Goal: Transaction & Acquisition: Subscribe to service/newsletter

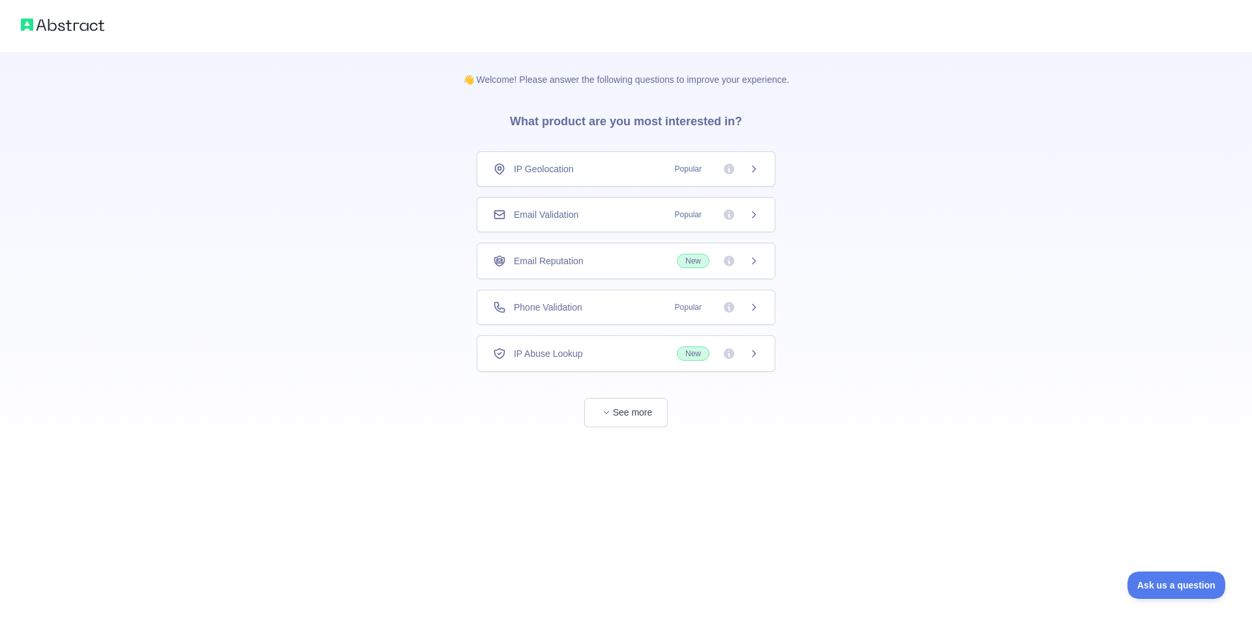
click at [936, 222] on div "👋 Welcome! Please answer the following questions to improve your experience. Wh…" at bounding box center [626, 239] width 1252 height 479
click at [757, 305] on icon at bounding box center [753, 307] width 10 height 10
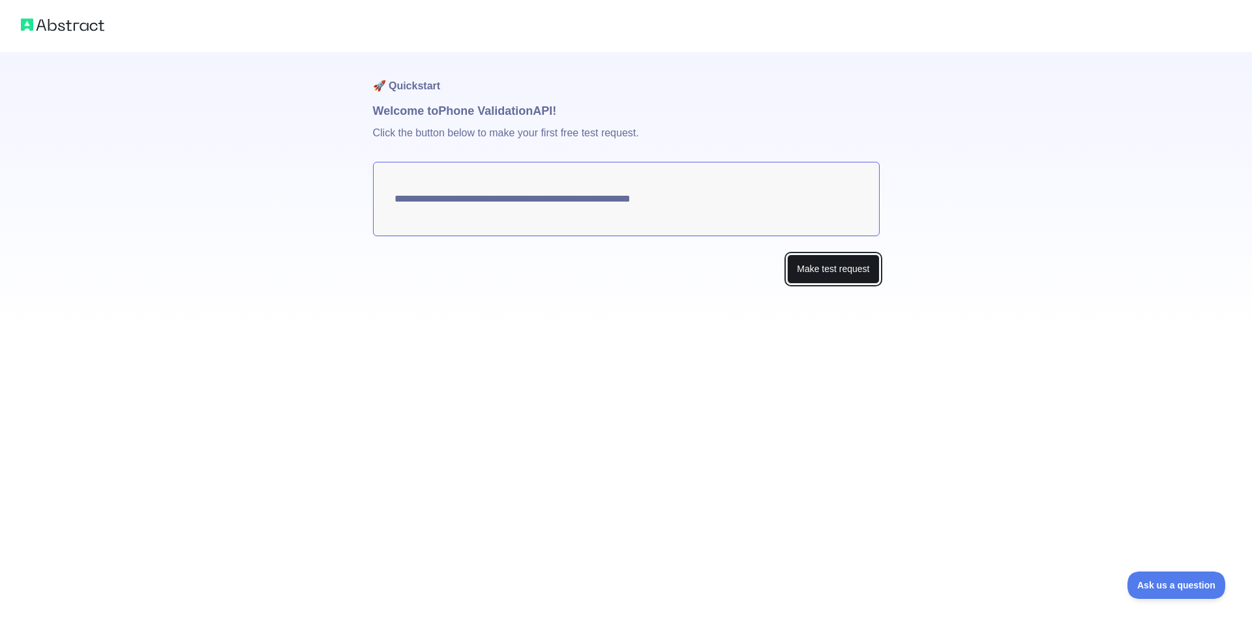
click at [809, 273] on button "Make test request" at bounding box center [833, 268] width 92 height 29
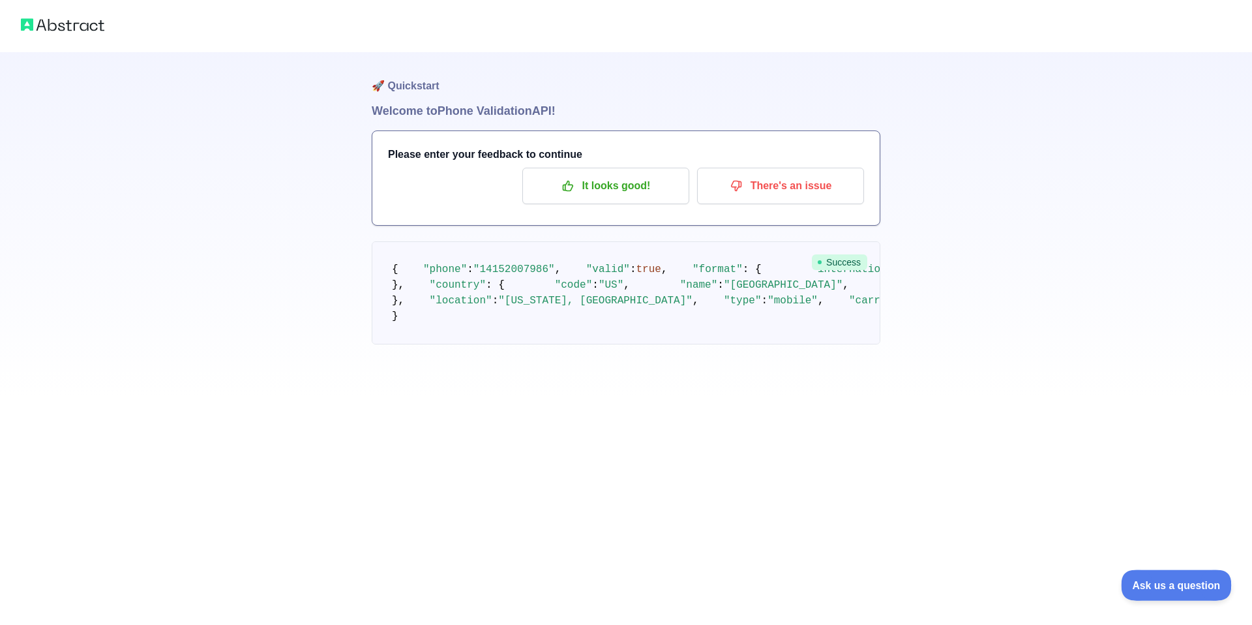
click at [1148, 580] on span "Ask us a question" at bounding box center [1170, 582] width 98 height 9
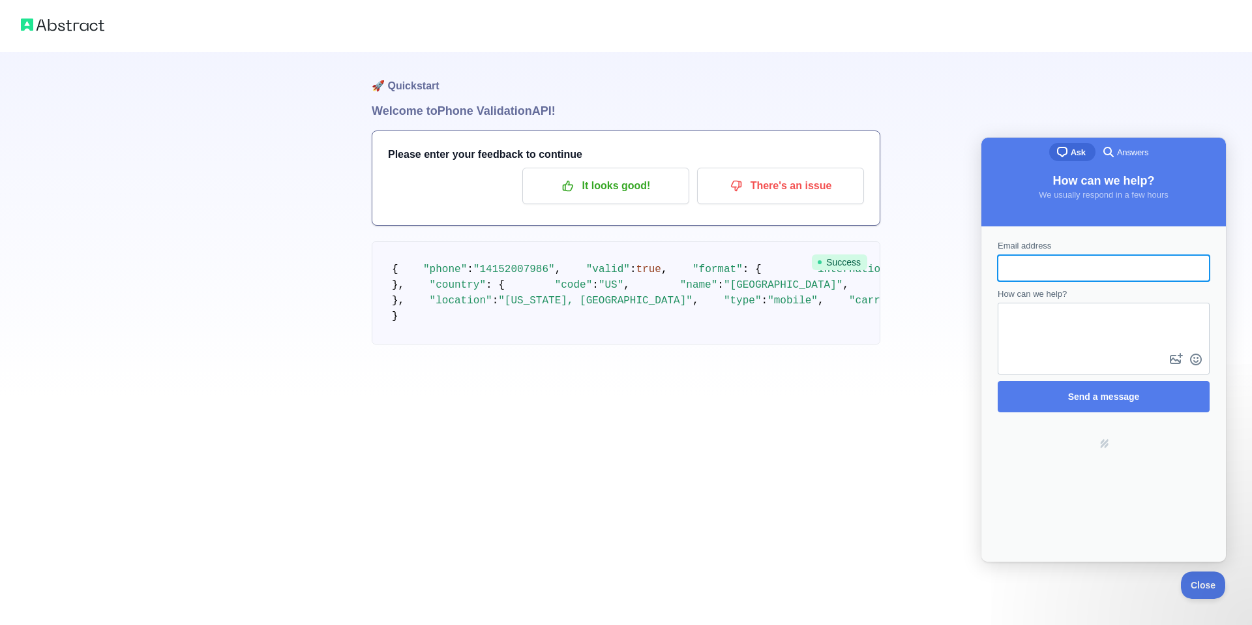
click at [1044, 107] on div "🚀 Quickstart Welcome to Phone Validation API! Please enter your feedback to con…" at bounding box center [626, 198] width 1252 height 396
